Goal: Transaction & Acquisition: Obtain resource

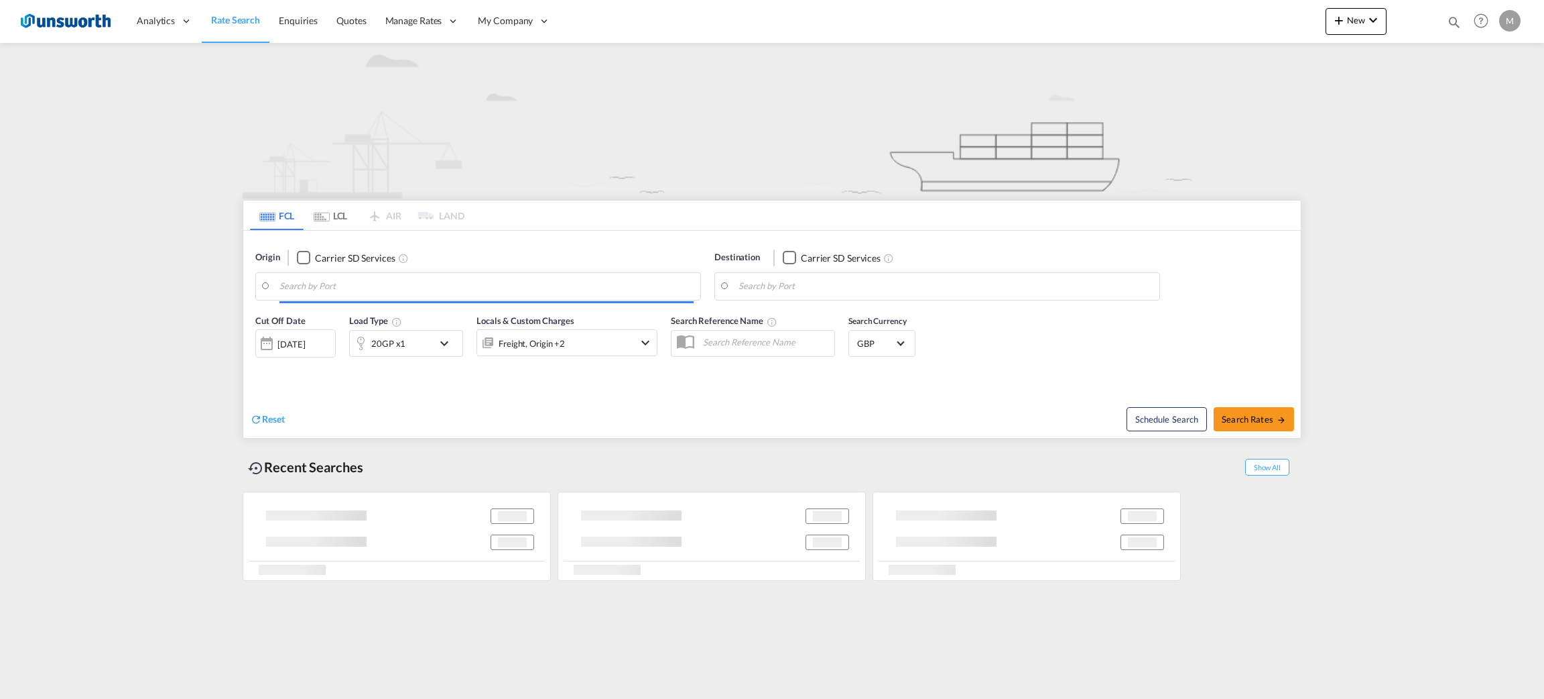
type input "[GEOGRAPHIC_DATA], [GEOGRAPHIC_DATA]"
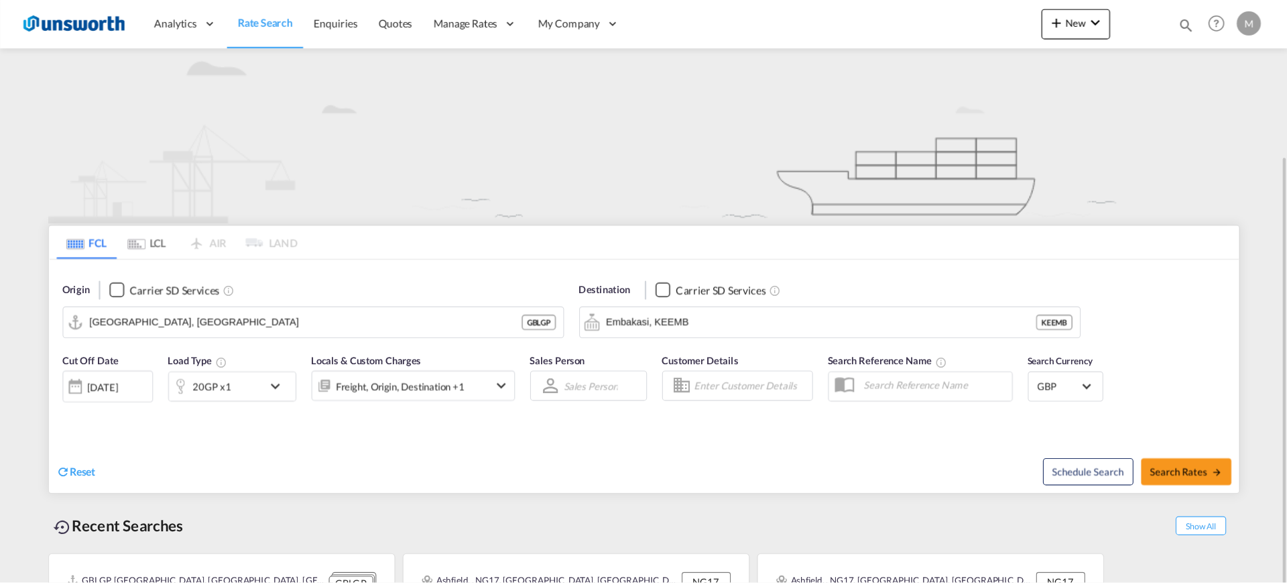
scroll to position [81, 0]
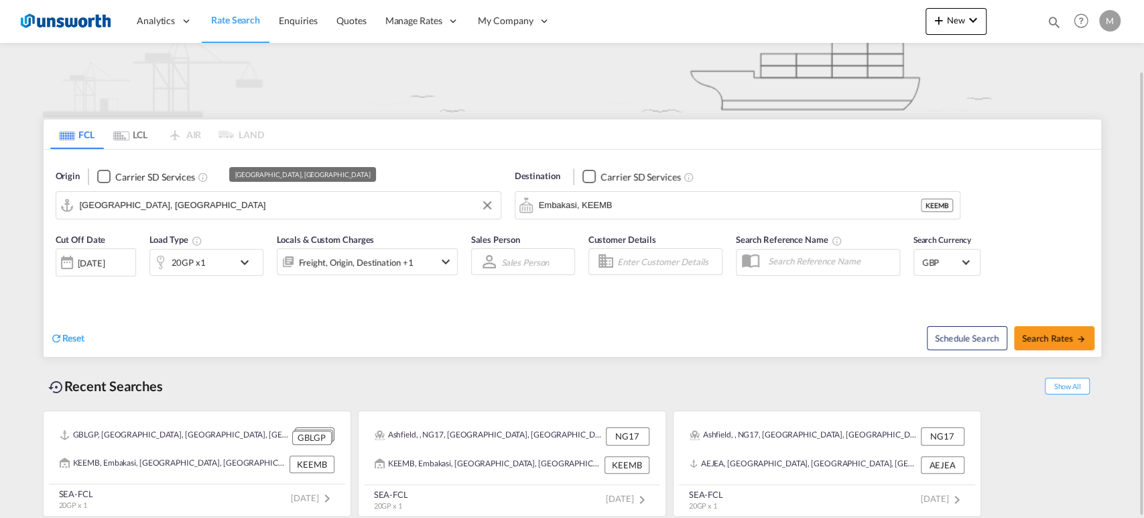
click at [208, 203] on input "[GEOGRAPHIC_DATA], [GEOGRAPHIC_DATA]" at bounding box center [287, 205] width 414 height 20
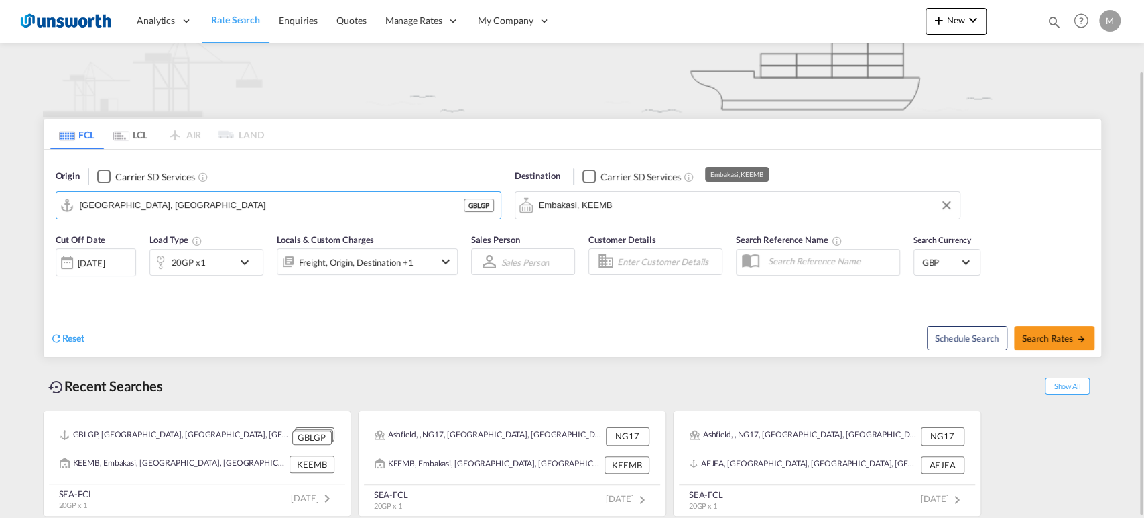
click at [613, 198] on input "Embakasi, KEEMB" at bounding box center [746, 205] width 414 height 20
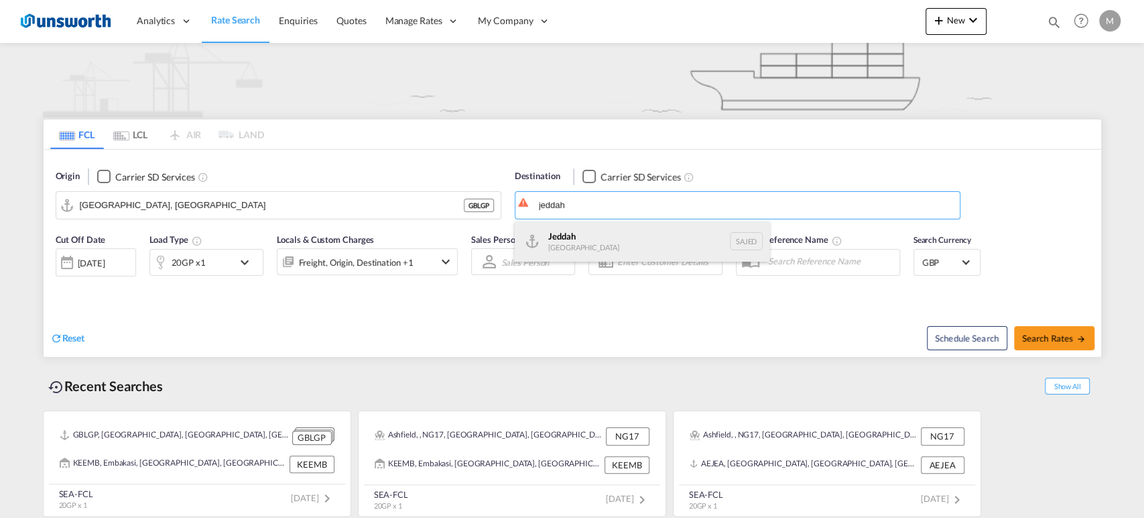
click at [670, 249] on div "Jeddah [GEOGRAPHIC_DATA] SAJED" at bounding box center [642, 241] width 255 height 40
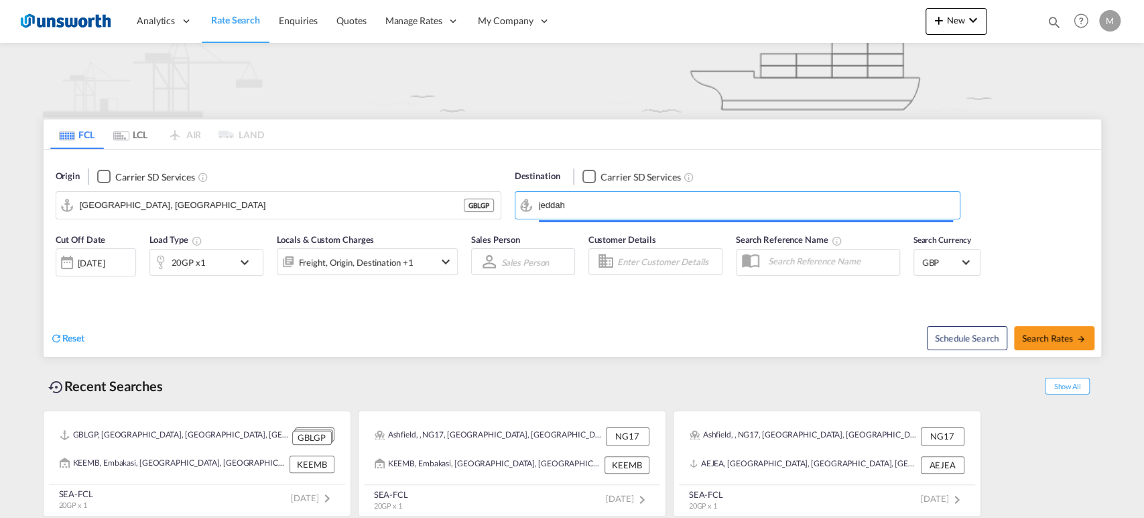
type input "Jeddah, SAJED"
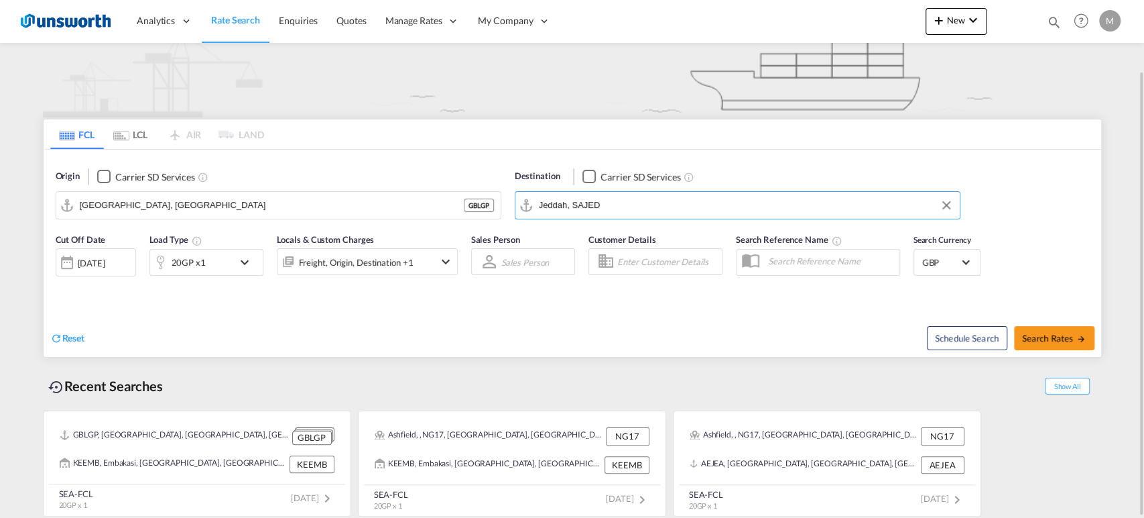
click at [219, 255] on div "20GP x1" at bounding box center [191, 262] width 83 height 27
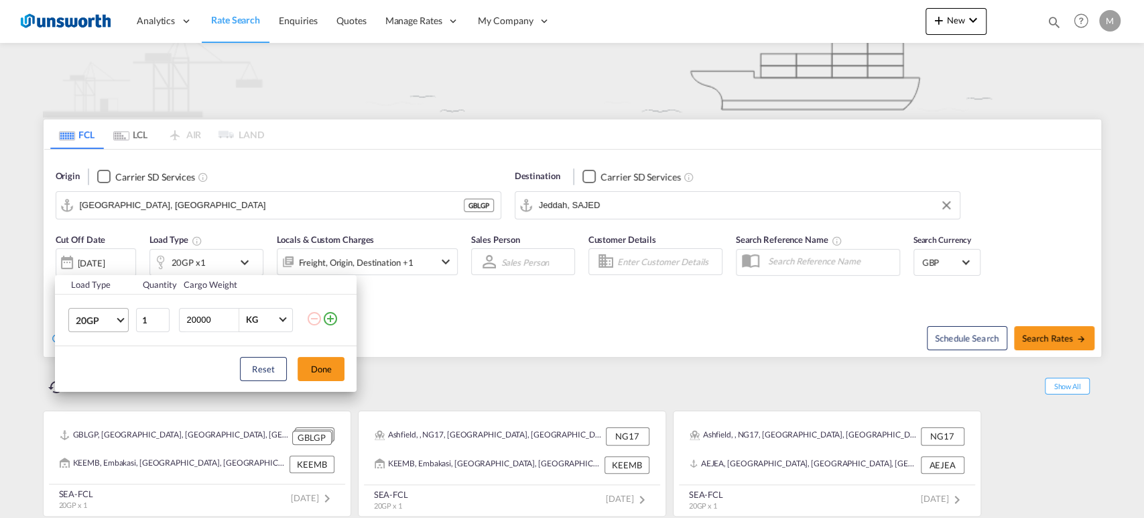
click at [119, 320] on span "Choose: \a20GP" at bounding box center [120, 317] width 7 height 7
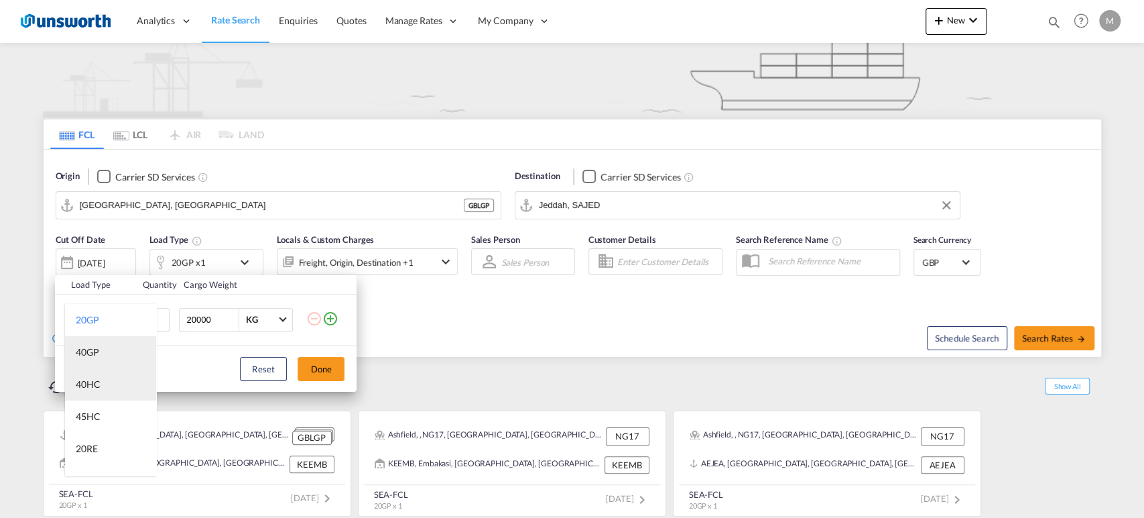
drag, startPoint x: 111, startPoint y: 351, endPoint x: 106, endPoint y: 376, distance: 25.4
click at [106, 376] on md-content "20GP 40GP 40HC 45HC 20RE 40RE 40HR 20OT 40OT 20FR 40FR 40NR 20NR 45S 20TK 40TK …" at bounding box center [110, 390] width 91 height 172
click at [106, 376] on md-option "40HC" at bounding box center [110, 384] width 91 height 32
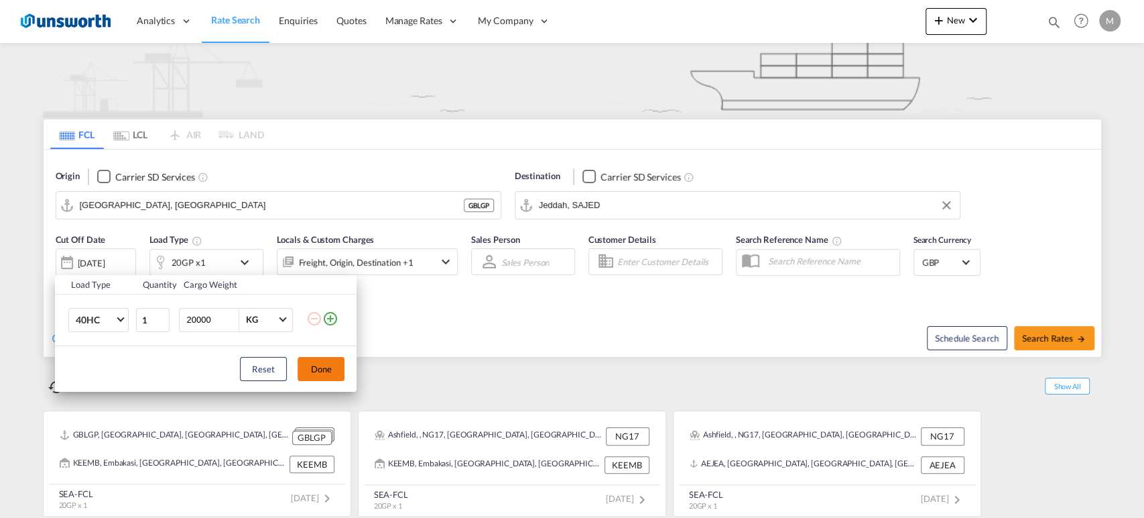
click at [344, 365] on button "Done" at bounding box center [321, 369] width 47 height 24
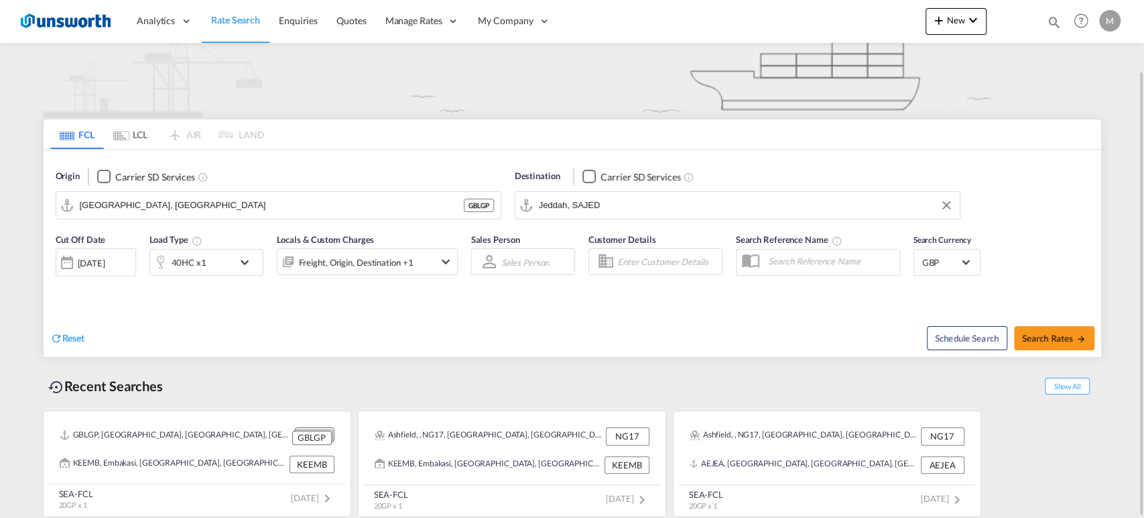
click at [139, 261] on div "Cut Off Date [DATE] [DATE] Load Type 40HC x1 Locals & Custom Charges Freight, O…" at bounding box center [257, 260] width 402 height 54
click at [103, 261] on div "[DATE]" at bounding box center [91, 263] width 27 height 12
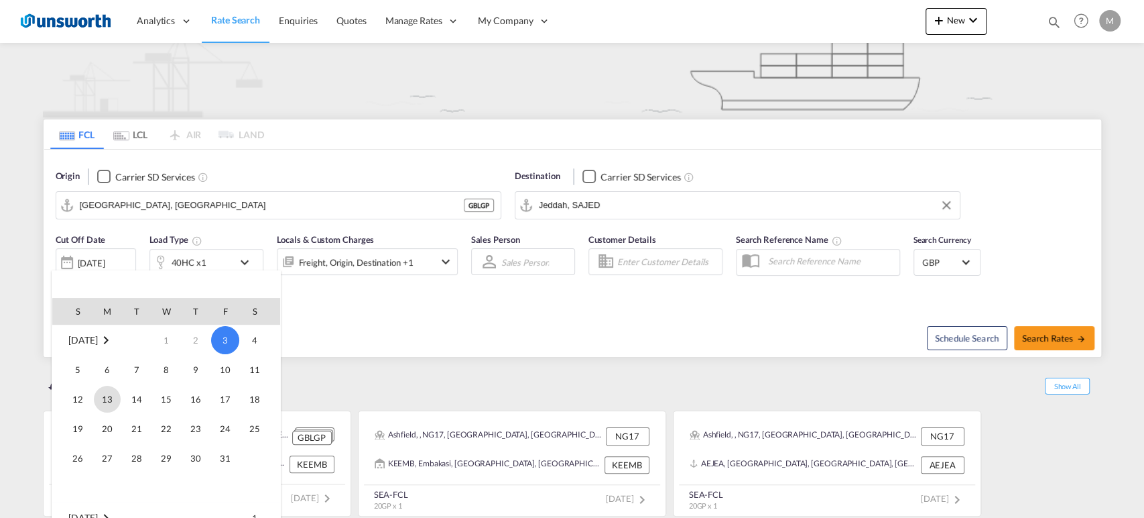
click at [113, 398] on span "13" at bounding box center [107, 398] width 27 height 27
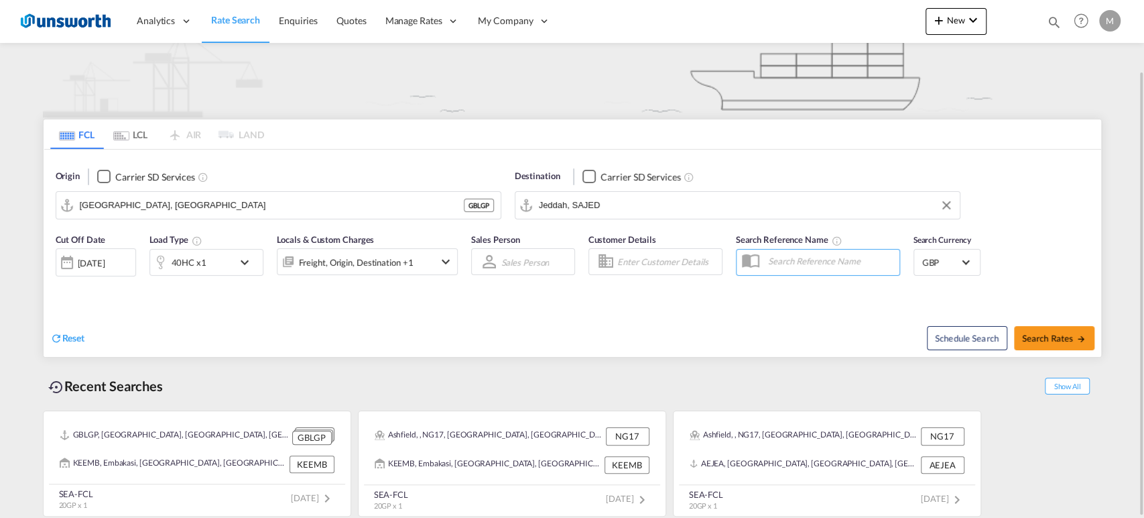
click at [459, 330] on div "Reset" at bounding box center [313, 327] width 526 height 37
click at [1070, 332] on span "Search Rates" at bounding box center [1054, 337] width 64 height 11
type input "GBLGP to SAJED / [DATE]"
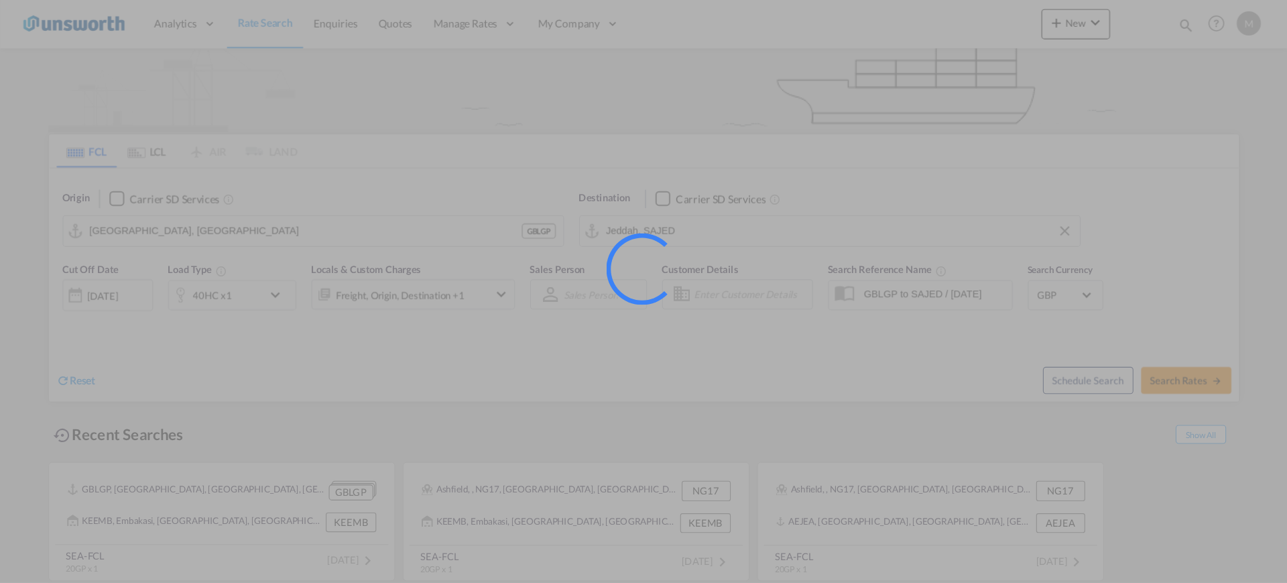
scroll to position [18, 0]
